Goal: Task Accomplishment & Management: Manage account settings

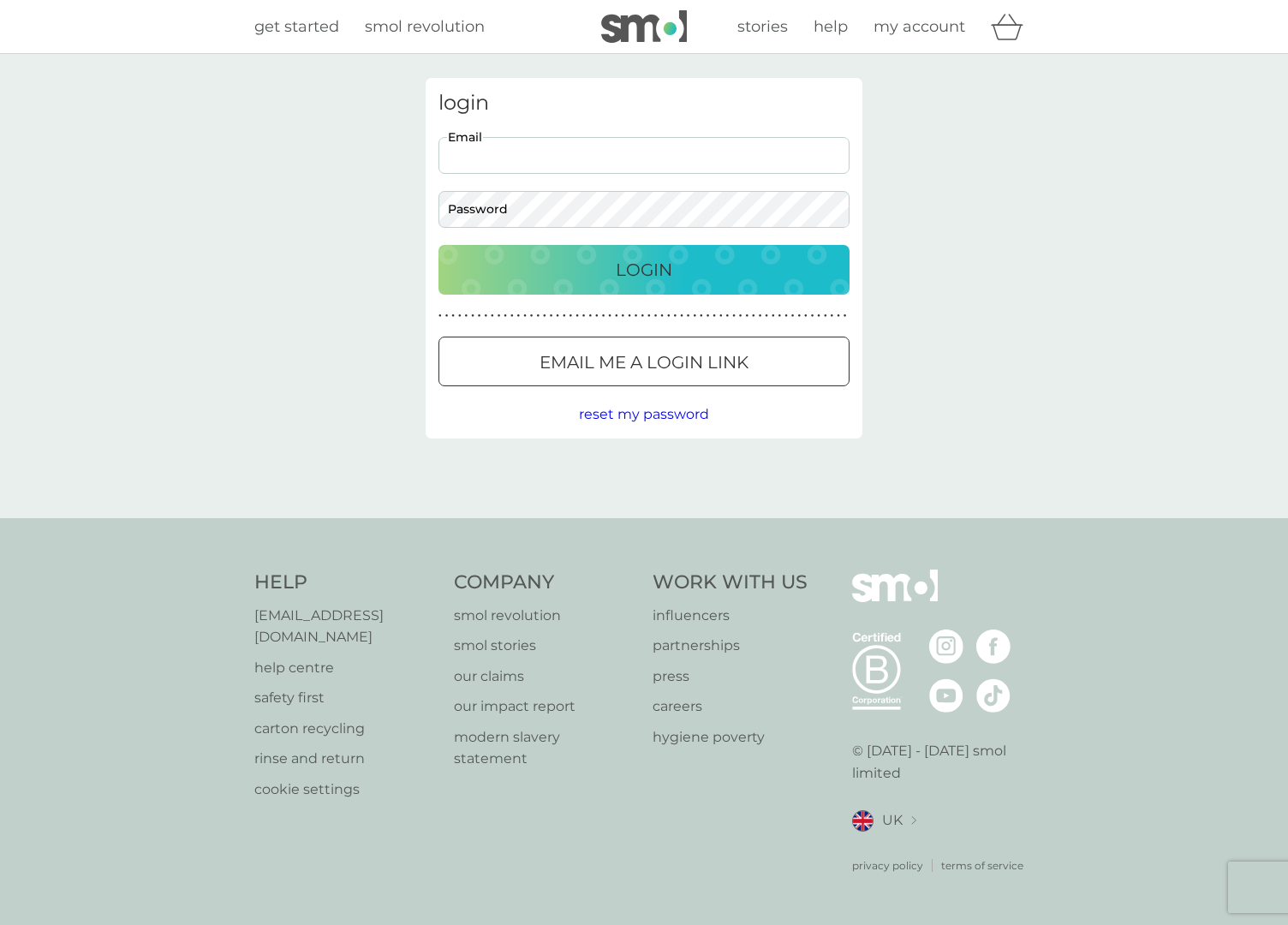
type input "[EMAIL_ADDRESS][DOMAIN_NAME]"
click at [642, 273] on p "Login" at bounding box center [644, 270] width 57 height 28
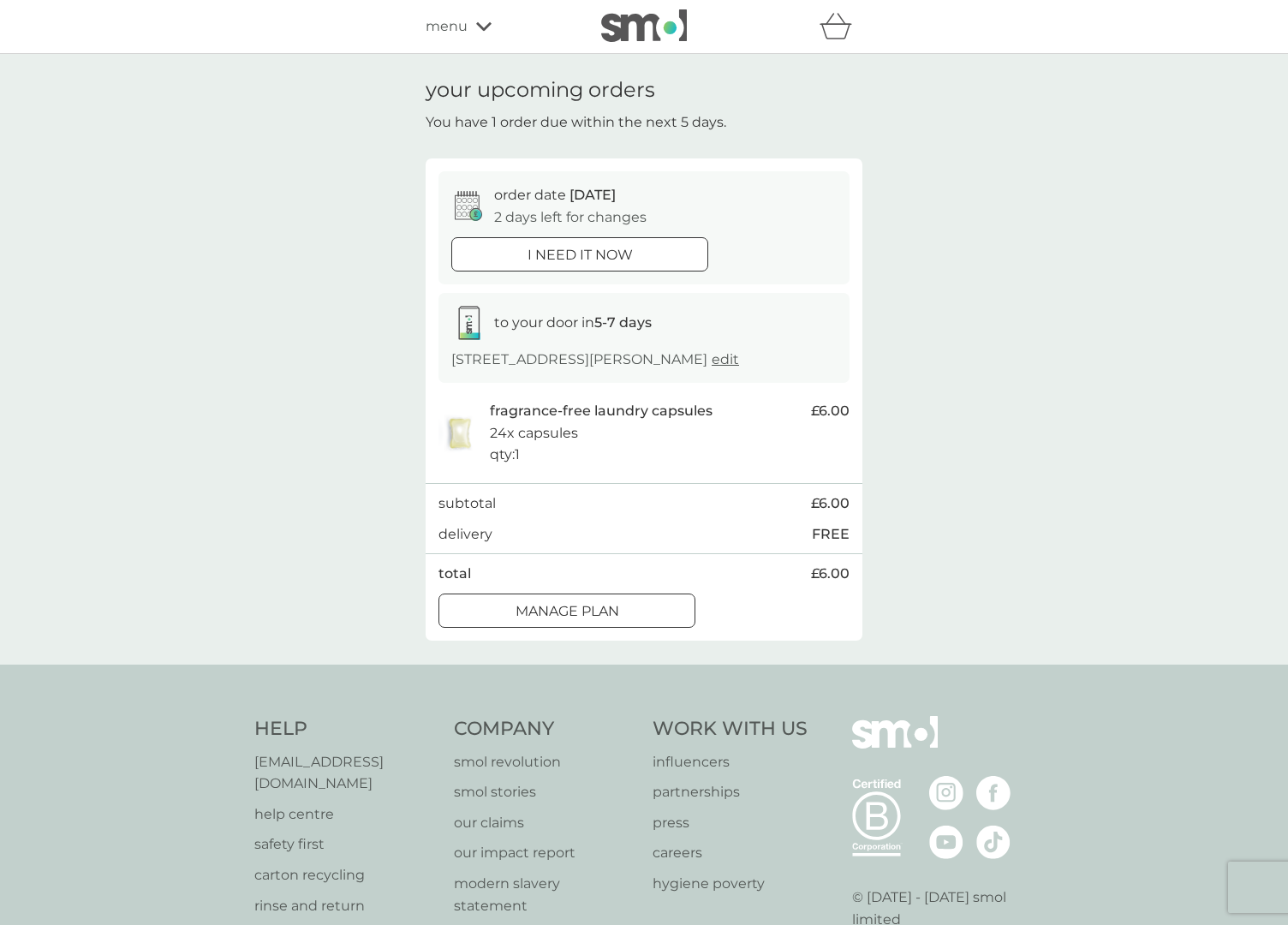
scroll to position [6, 0]
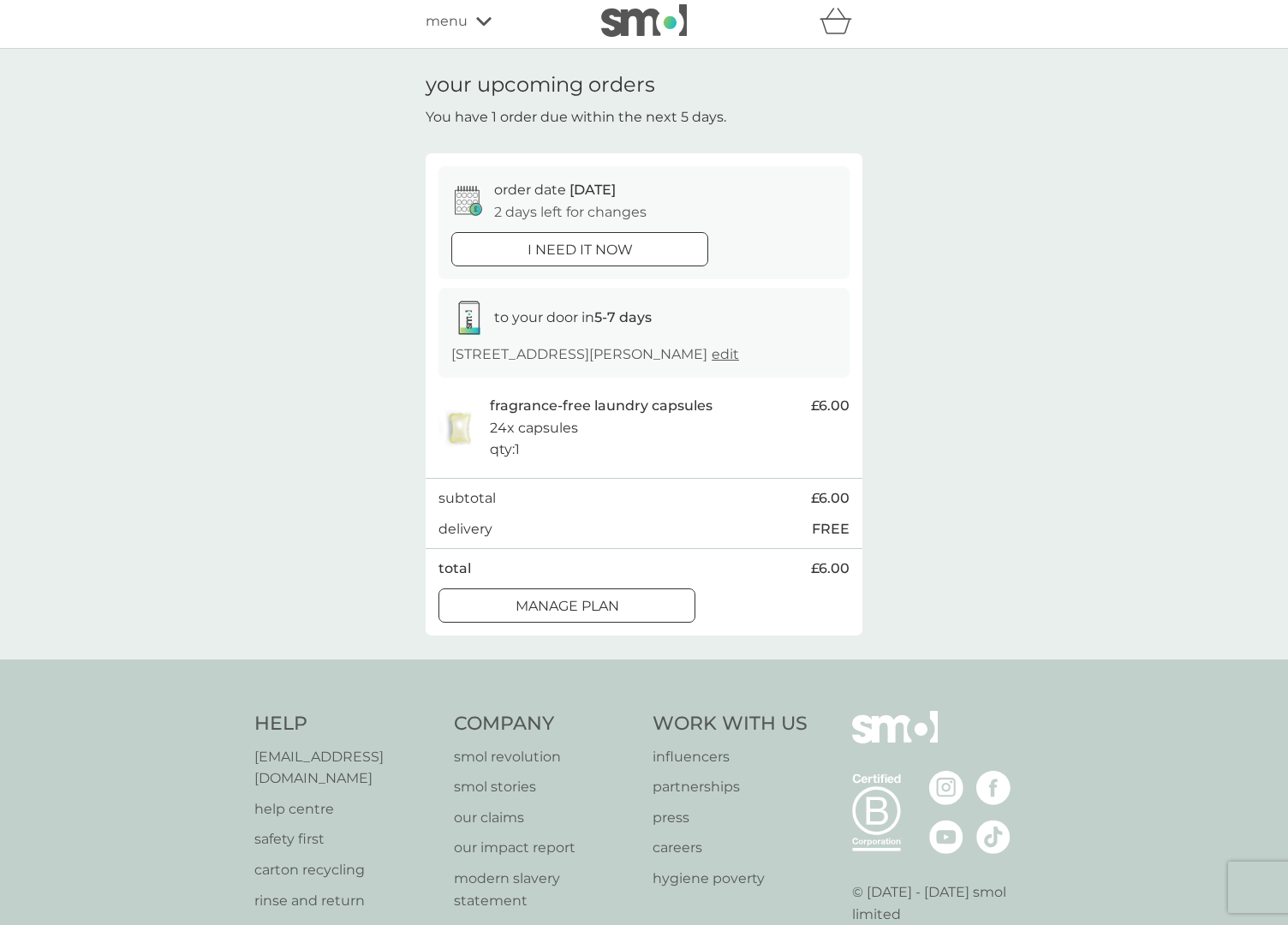
click at [586, 604] on div at bounding box center [587, 605] width 2 height 2
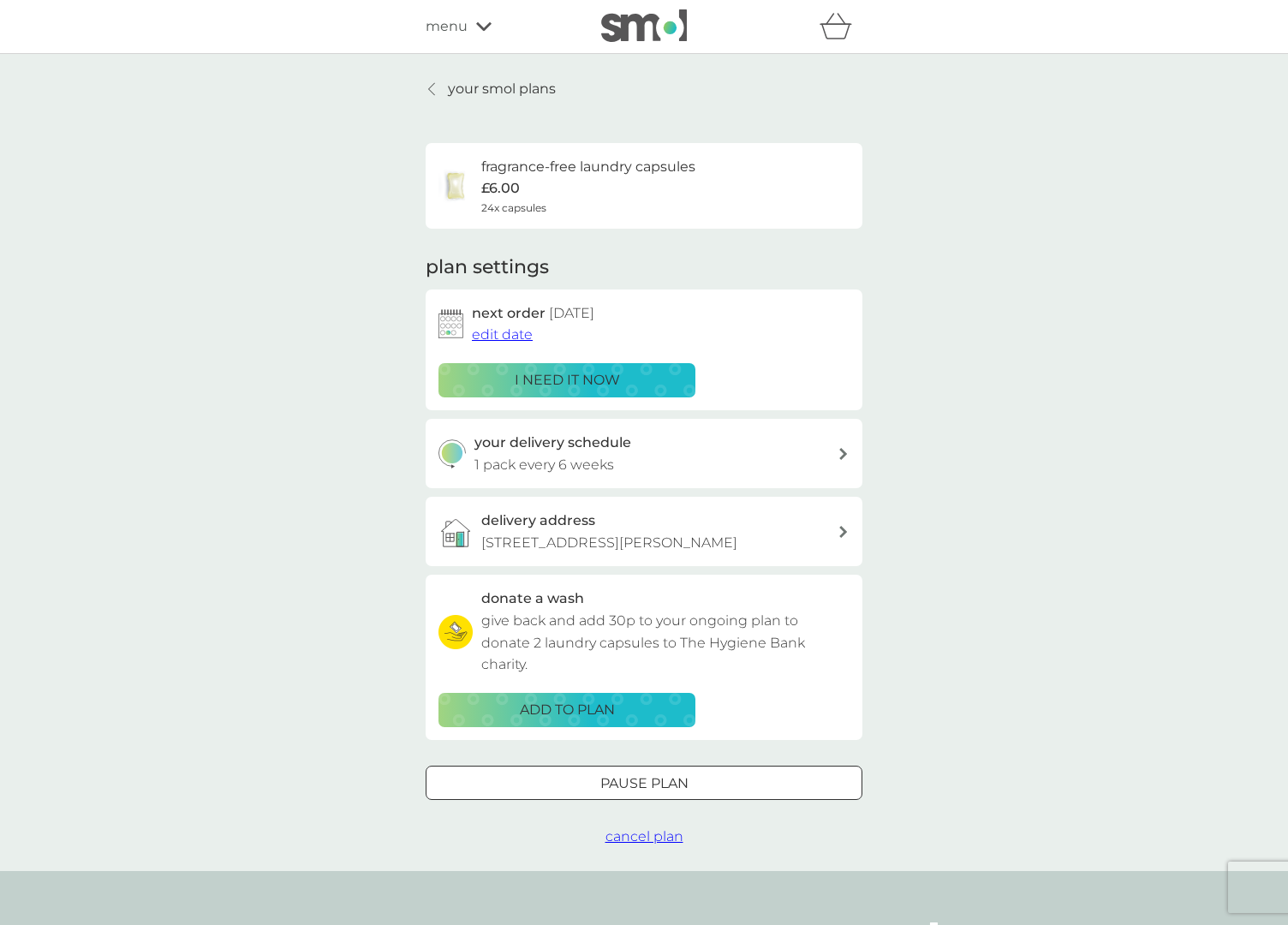
click at [483, 334] on span "edit date" at bounding box center [502, 335] width 61 height 17
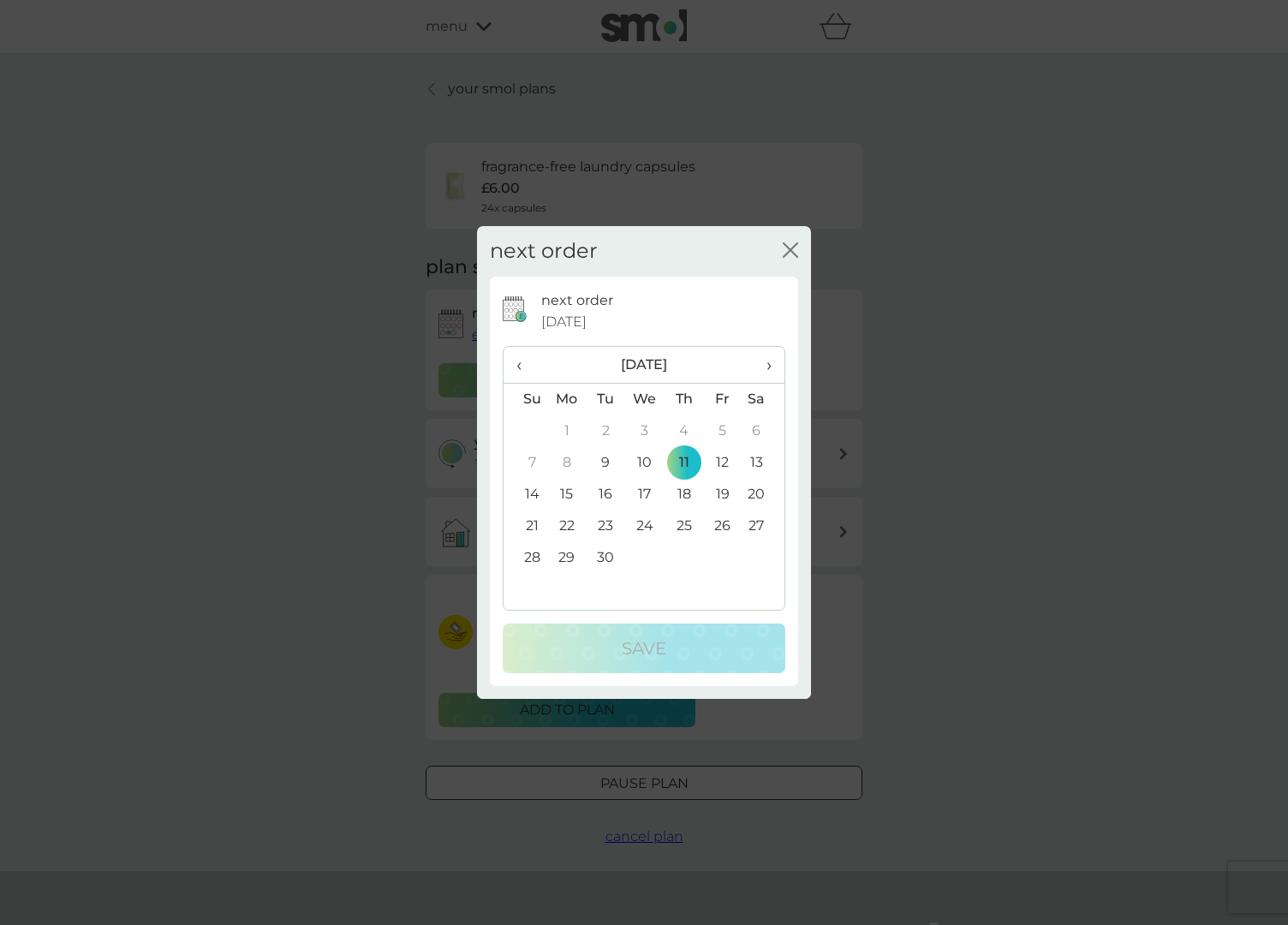
click at [684, 533] on td "25" at bounding box center [683, 526] width 39 height 32
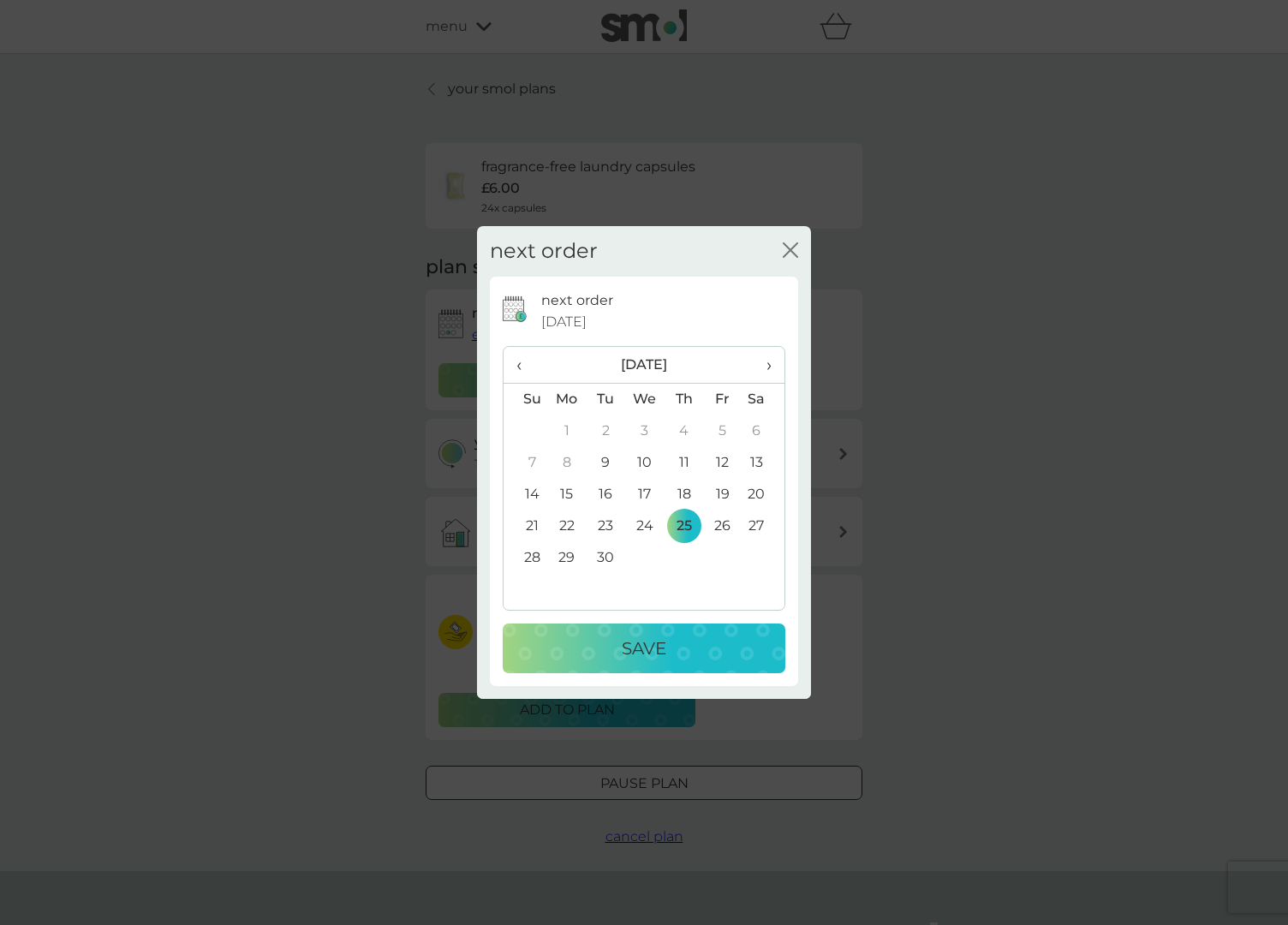
click at [615, 561] on td "30" at bounding box center [605, 558] width 39 height 32
click at [632, 664] on button "Save" at bounding box center [644, 649] width 283 height 50
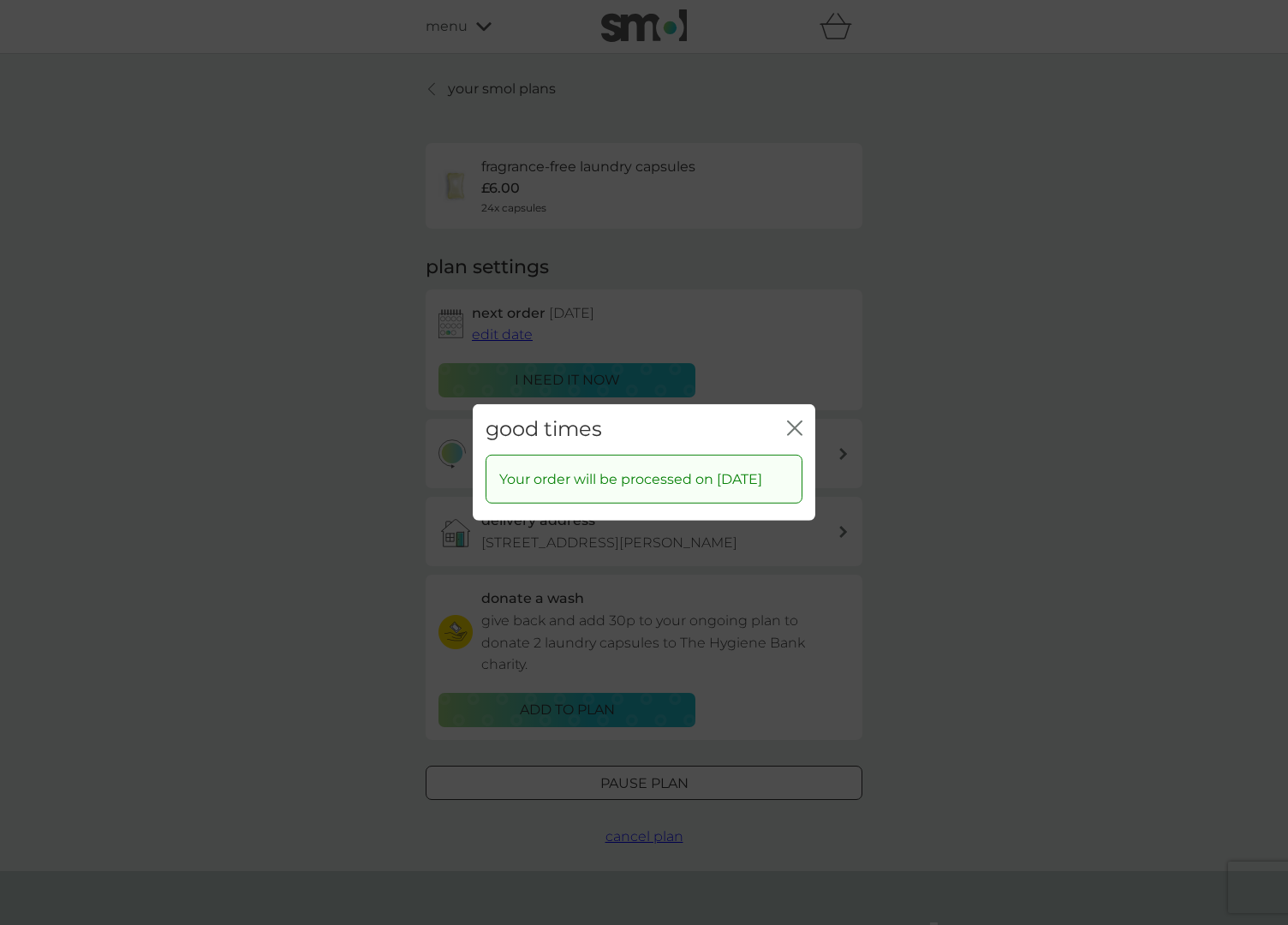
click at [802, 420] on icon "close" at bounding box center [794, 428] width 16 height 16
